Goal: Share content

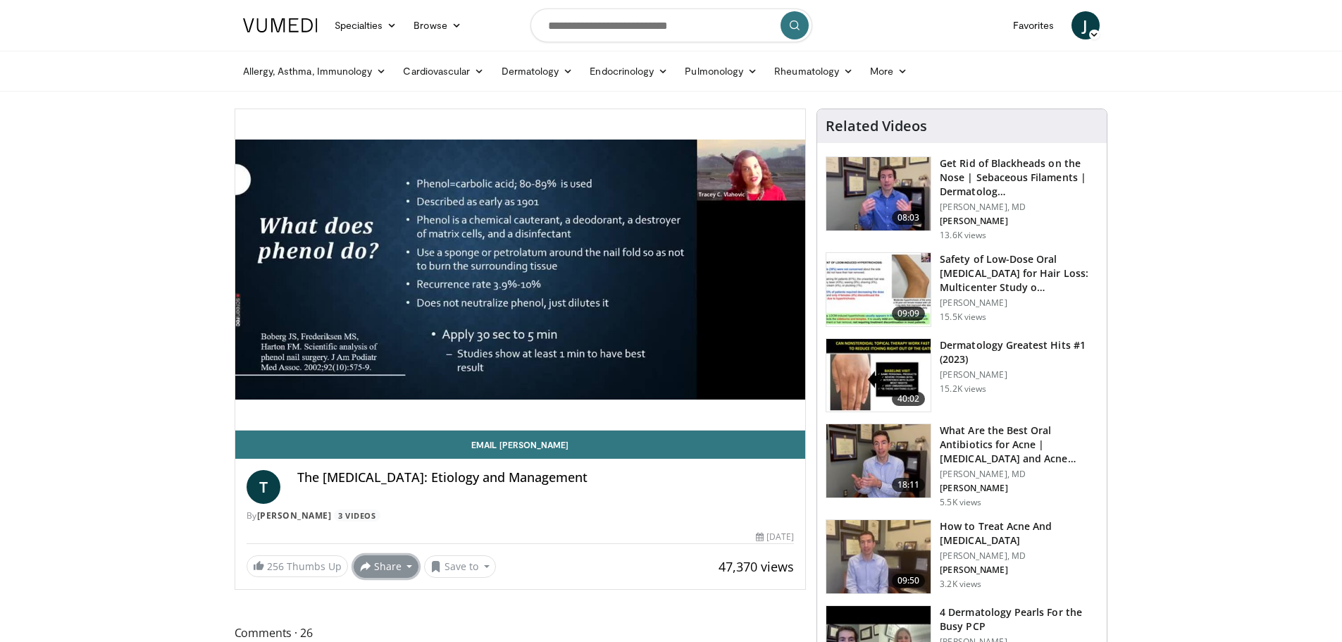
click at [379, 567] on button "Share" at bounding box center [387, 566] width 66 height 23
click at [388, 483] on span "E-mail" at bounding box center [385, 485] width 40 height 16
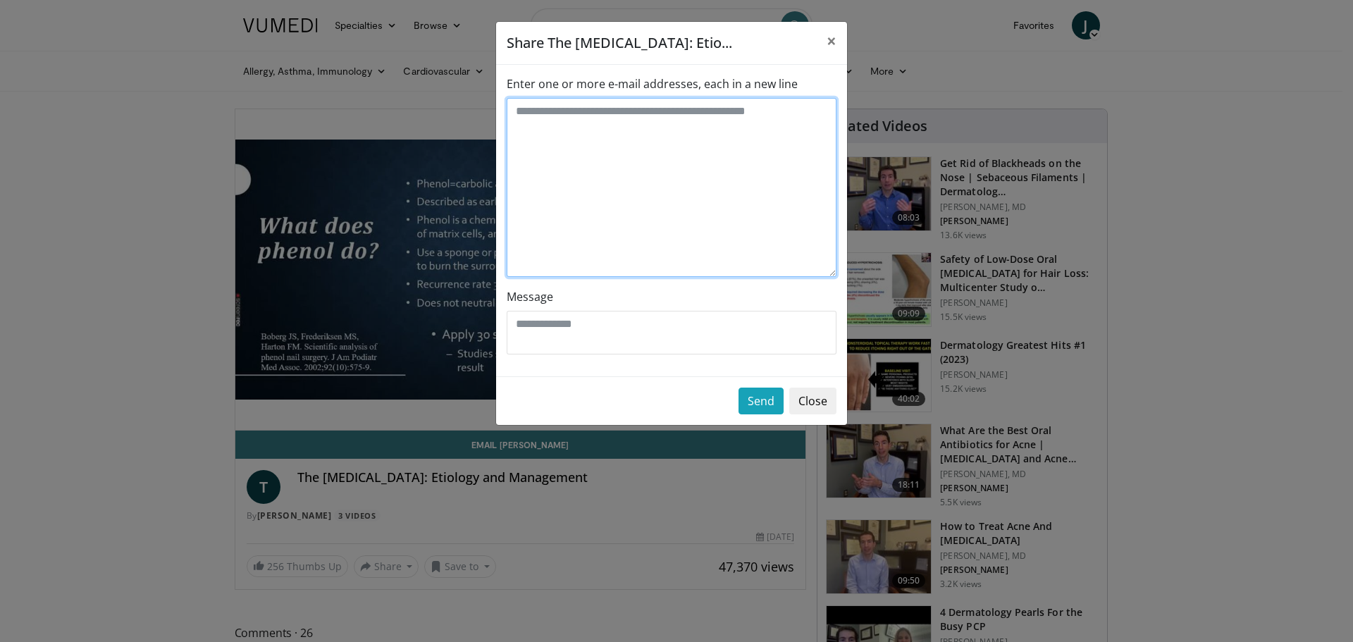
click at [579, 115] on textarea "Enter one or more e-mail addresses, each in a new line" at bounding box center [672, 187] width 330 height 179
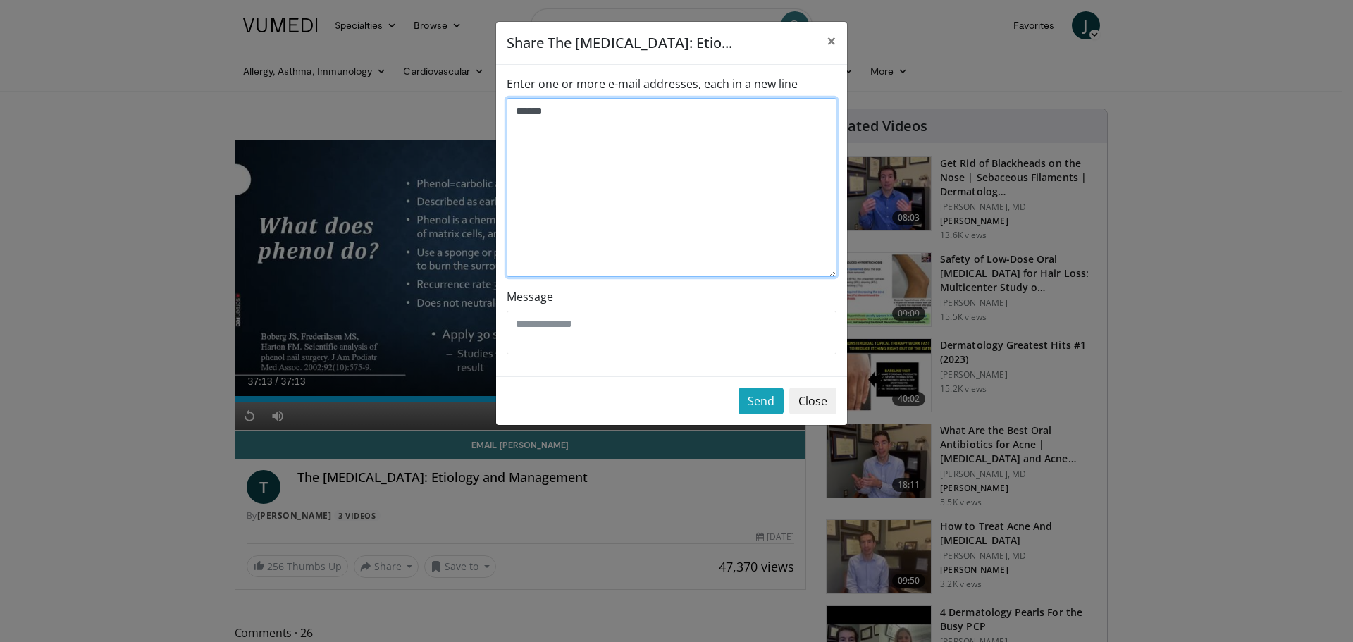
type textarea "******"
